Goal: Information Seeking & Learning: Learn about a topic

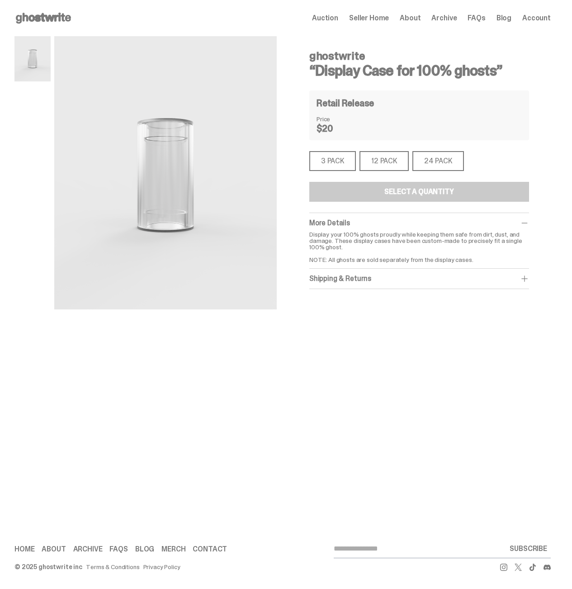
click at [229, 351] on div "ghostwrite “Display Case for 100% ghosts” Retail Release Price $20 3 PACK 3 PAC…" at bounding box center [282, 197] width 536 height 323
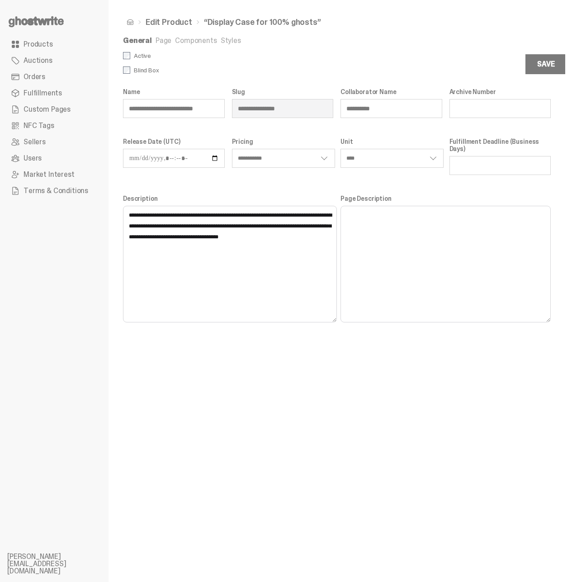
click at [160, 363] on div "**********" at bounding box center [336, 291] width 457 height 582
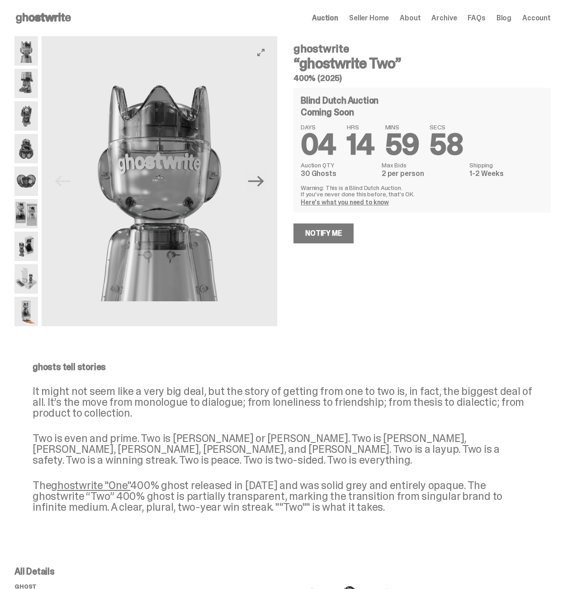
click at [252, 180] on button "Next" at bounding box center [256, 181] width 20 height 20
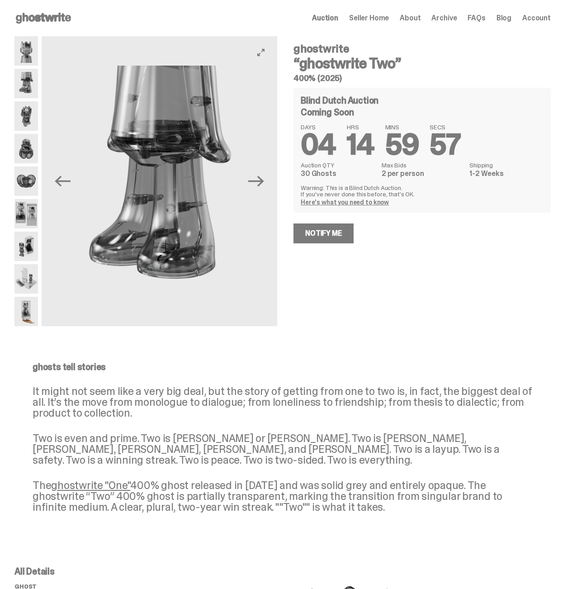
click at [252, 180] on button "Next" at bounding box center [256, 181] width 20 height 20
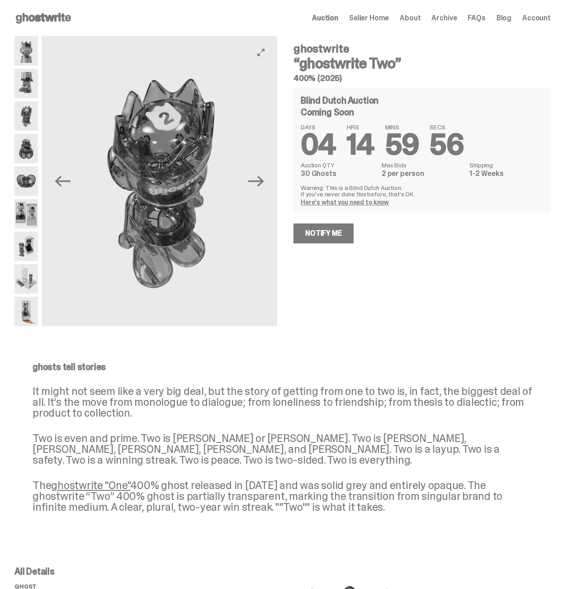
click at [252, 180] on button "Next" at bounding box center [256, 181] width 20 height 20
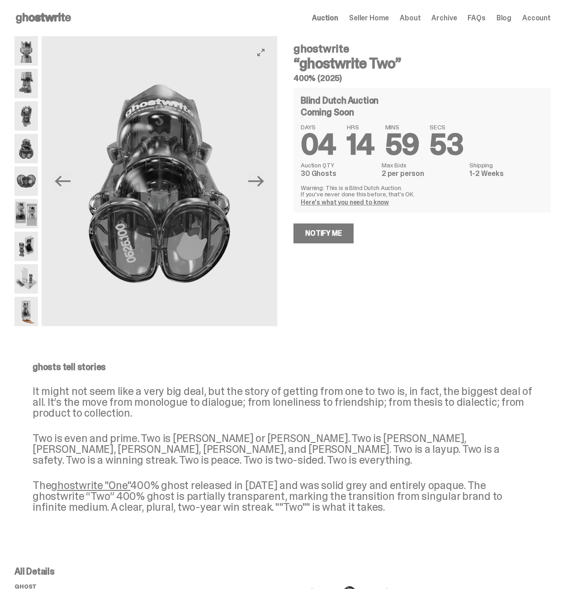
click at [252, 180] on button "Next" at bounding box center [256, 181] width 20 height 20
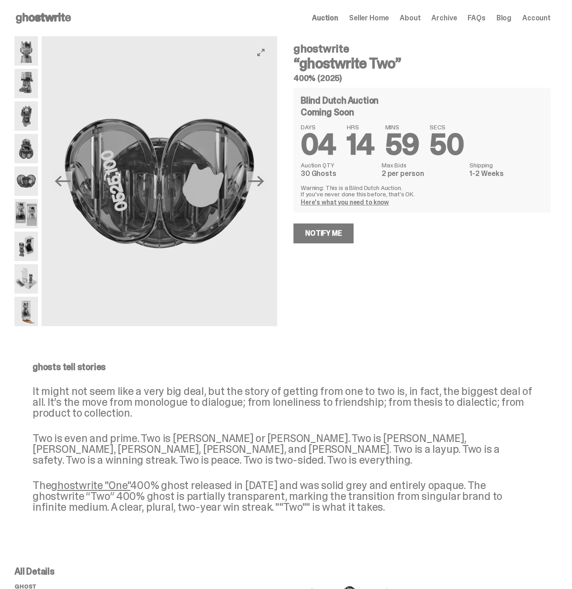
click at [252, 180] on button "Next" at bounding box center [256, 181] width 20 height 20
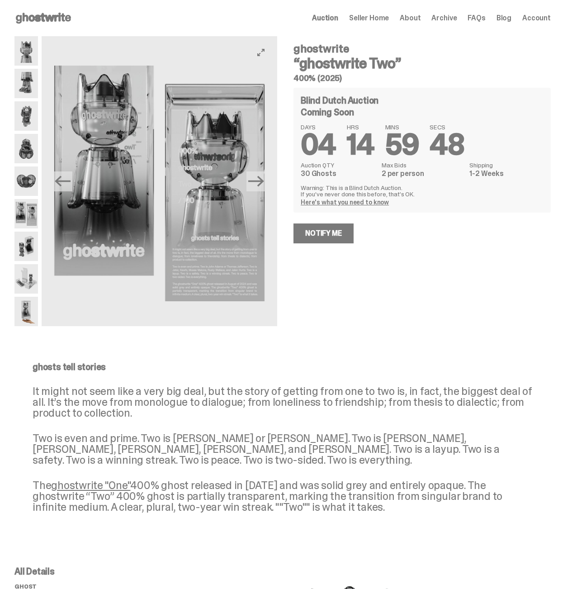
click at [252, 180] on button "Next" at bounding box center [256, 181] width 20 height 20
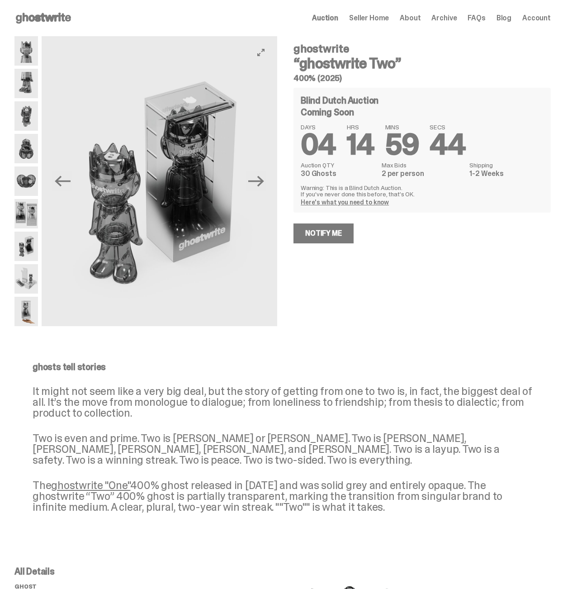
click at [252, 180] on button "Next" at bounding box center [256, 181] width 20 height 20
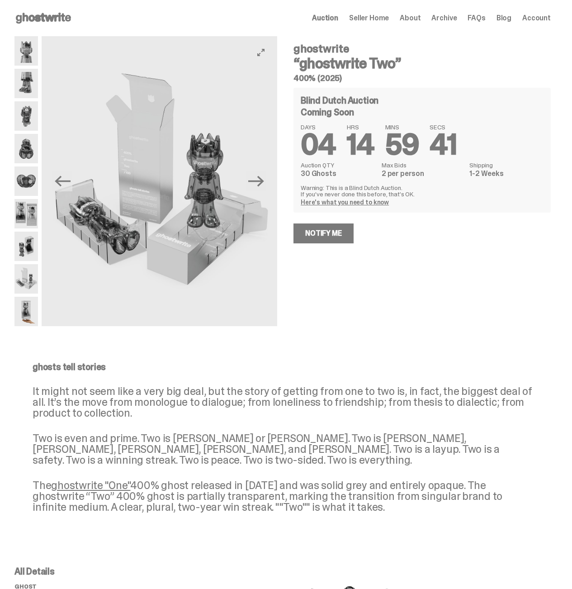
click at [252, 180] on button "Next" at bounding box center [256, 181] width 20 height 20
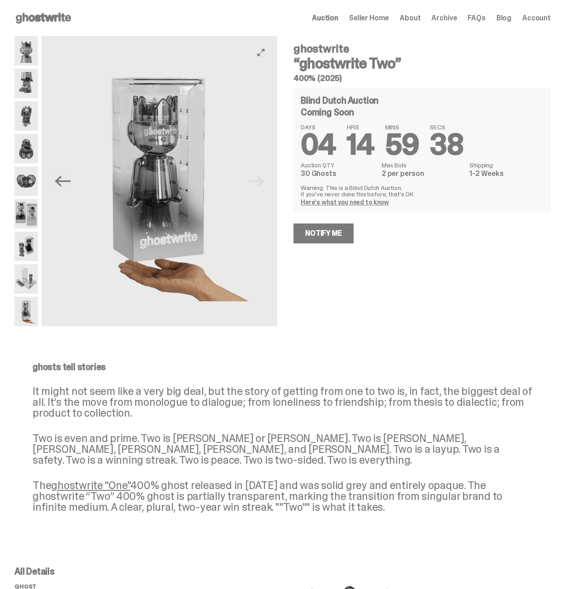
click at [252, 180] on img at bounding box center [160, 183] width 236 height 294
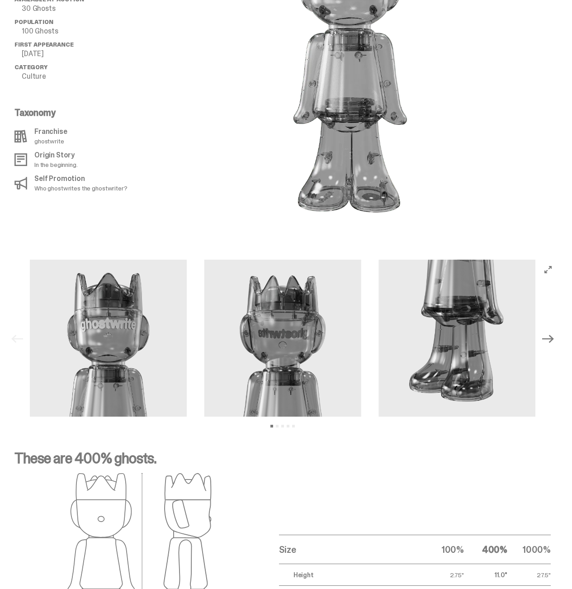
scroll to position [676, 0]
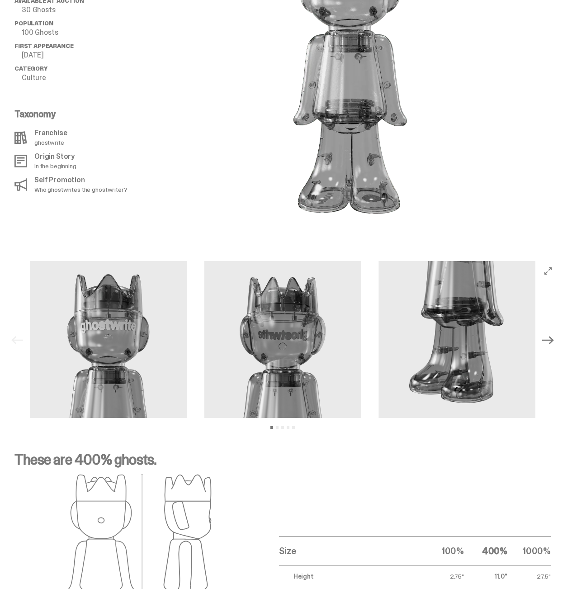
click at [378, 358] on img at bounding box center [456, 339] width 157 height 157
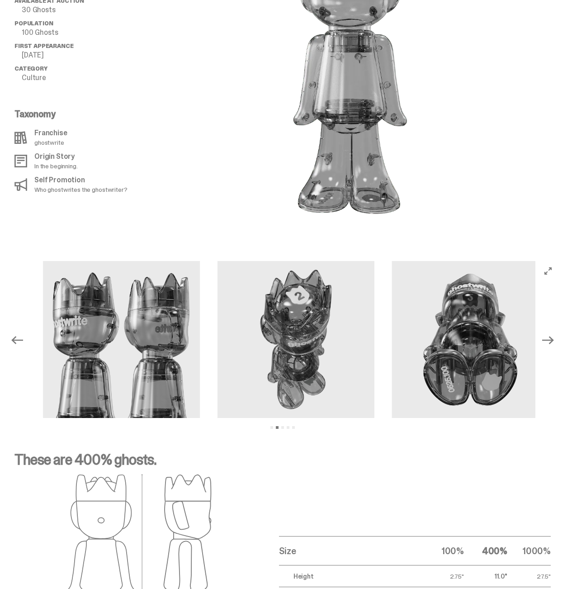
click at [217, 341] on img at bounding box center [295, 339] width 157 height 157
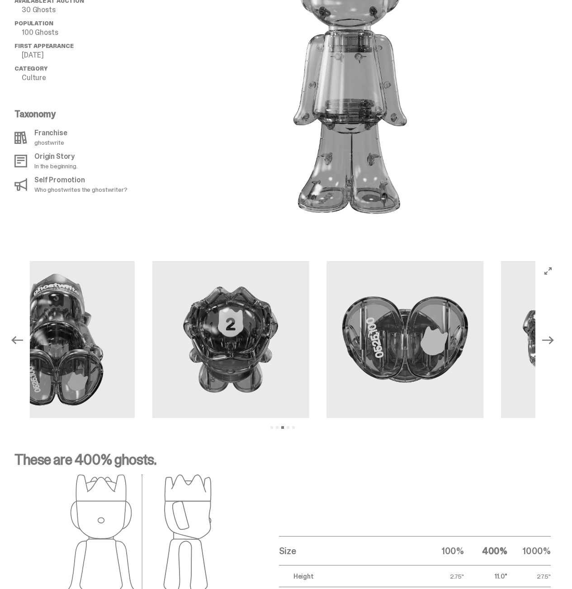
click at [159, 332] on img at bounding box center [230, 339] width 157 height 157
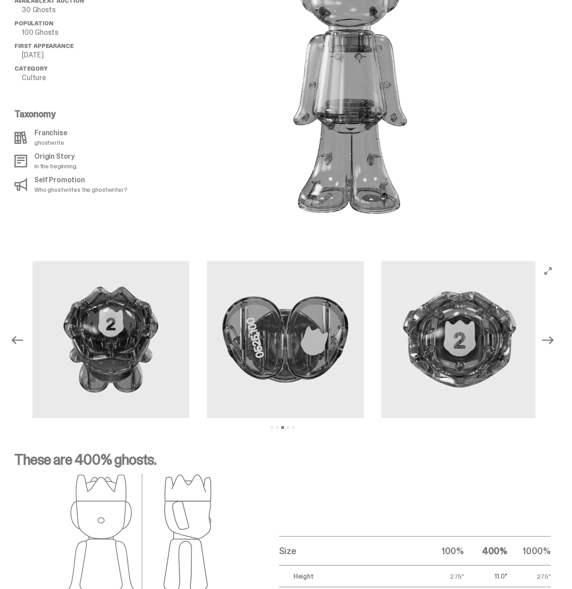
click at [207, 328] on img at bounding box center [285, 339] width 157 height 157
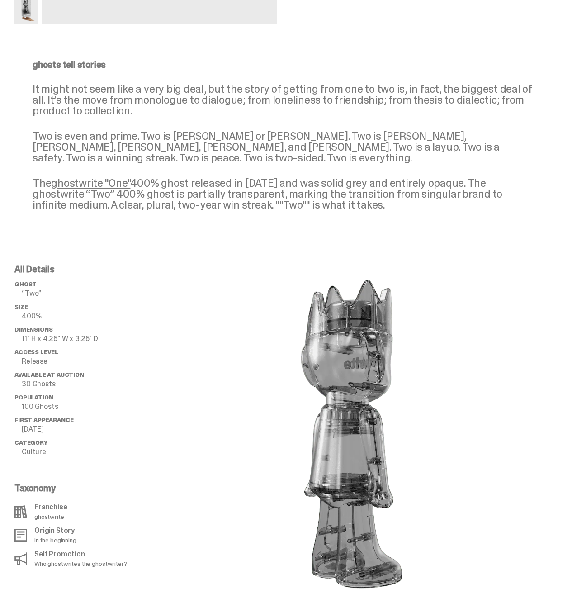
scroll to position [0, 0]
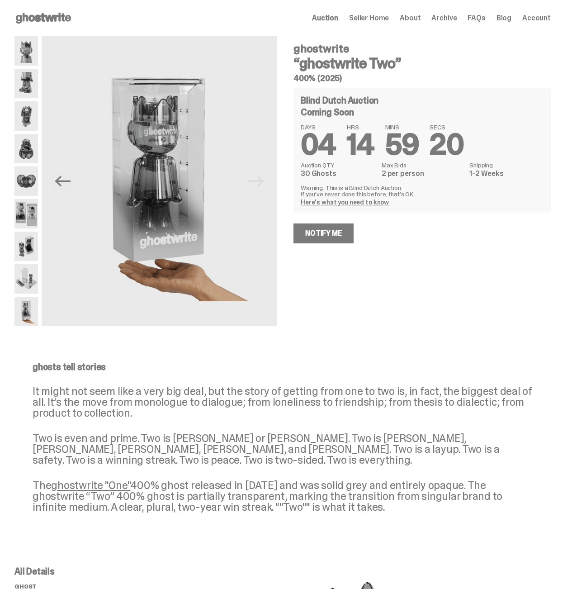
click at [370, 362] on div "ghosts tell stories It might not seem like a very big deal, but the story of ge…" at bounding box center [282, 444] width 565 height 201
click at [416, 230] on div "Blind Dutch Auction Coming Soon DAYS 04 HRS 14 MINS 59 SECS 04 Auction QTY 30 G…" at bounding box center [421, 166] width 257 height 156
